Goal: Find specific page/section: Find specific page/section

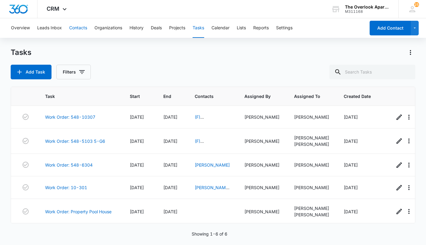
click at [70, 29] on button "Contacts" at bounding box center [78, 28] width 18 height 20
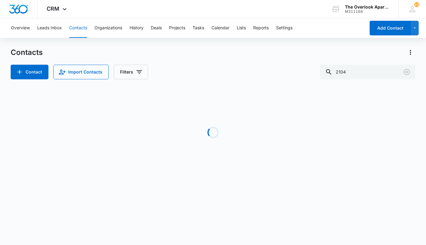
click at [241, 122] on div "Loading" at bounding box center [213, 132] width 405 height 91
drag, startPoint x: 348, startPoint y: 71, endPoint x: 269, endPoint y: 62, distance: 79.5
click at [269, 62] on div "Contacts Contact Import Contacts Filters 2104" at bounding box center [213, 64] width 405 height 32
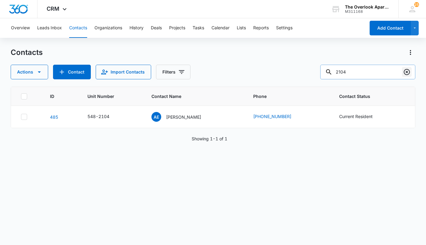
click at [409, 70] on icon "Clear" at bounding box center [406, 71] width 7 height 7
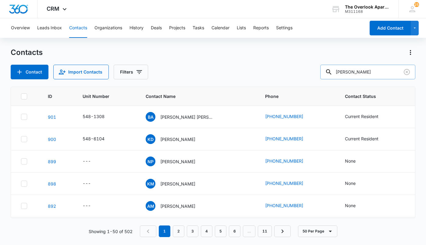
type input "[PERSON_NAME]"
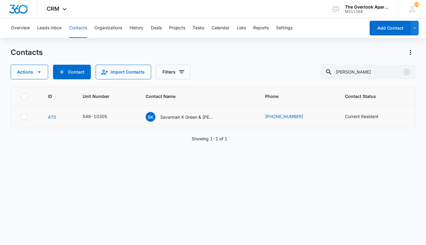
click at [185, 111] on td "SK Savannah K Green & [PERSON_NAME] A [PERSON_NAME]" at bounding box center [197, 117] width 119 height 22
click at [183, 116] on p "Savannah K Green & [PERSON_NAME] A [PERSON_NAME]" at bounding box center [187, 117] width 55 height 6
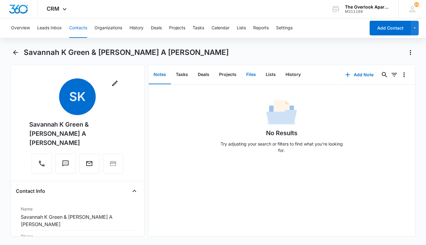
click at [253, 73] on button "Files" at bounding box center [251, 74] width 20 height 19
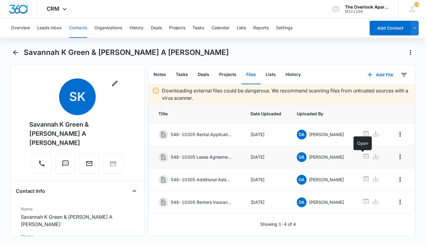
click at [363, 155] on icon at bounding box center [365, 156] width 5 height 5
